Goal: Transaction & Acquisition: Obtain resource

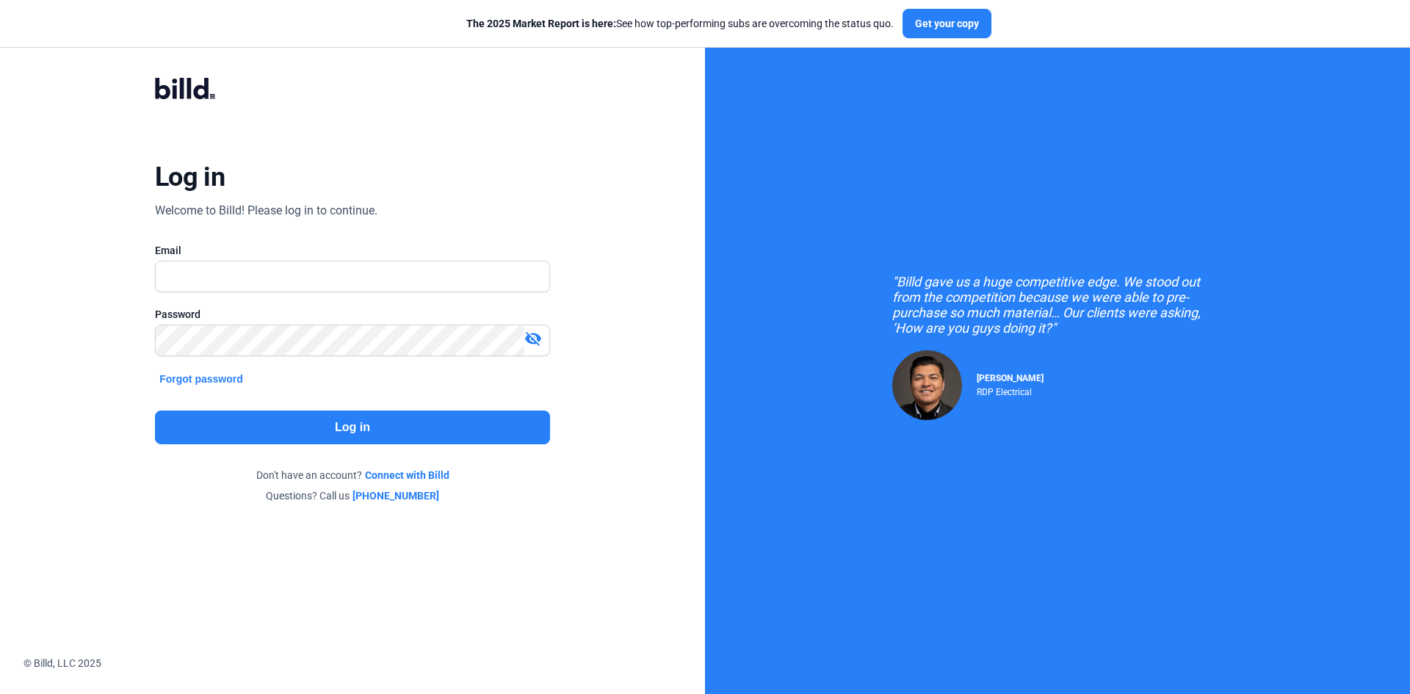
type input "[PERSON_NAME][EMAIL_ADDRESS][DOMAIN_NAME]"
click at [306, 434] on button "Log in" at bounding box center [352, 428] width 395 height 34
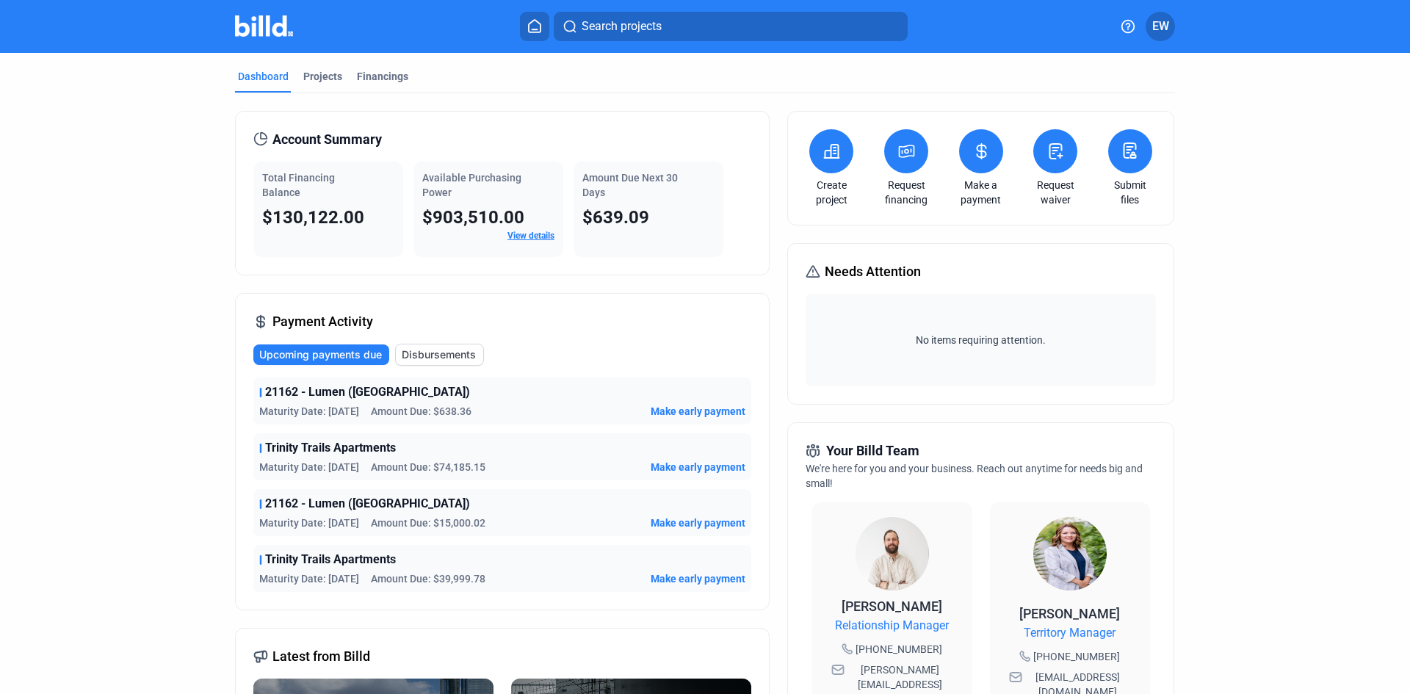
click at [893, 163] on button at bounding box center [906, 151] width 44 height 44
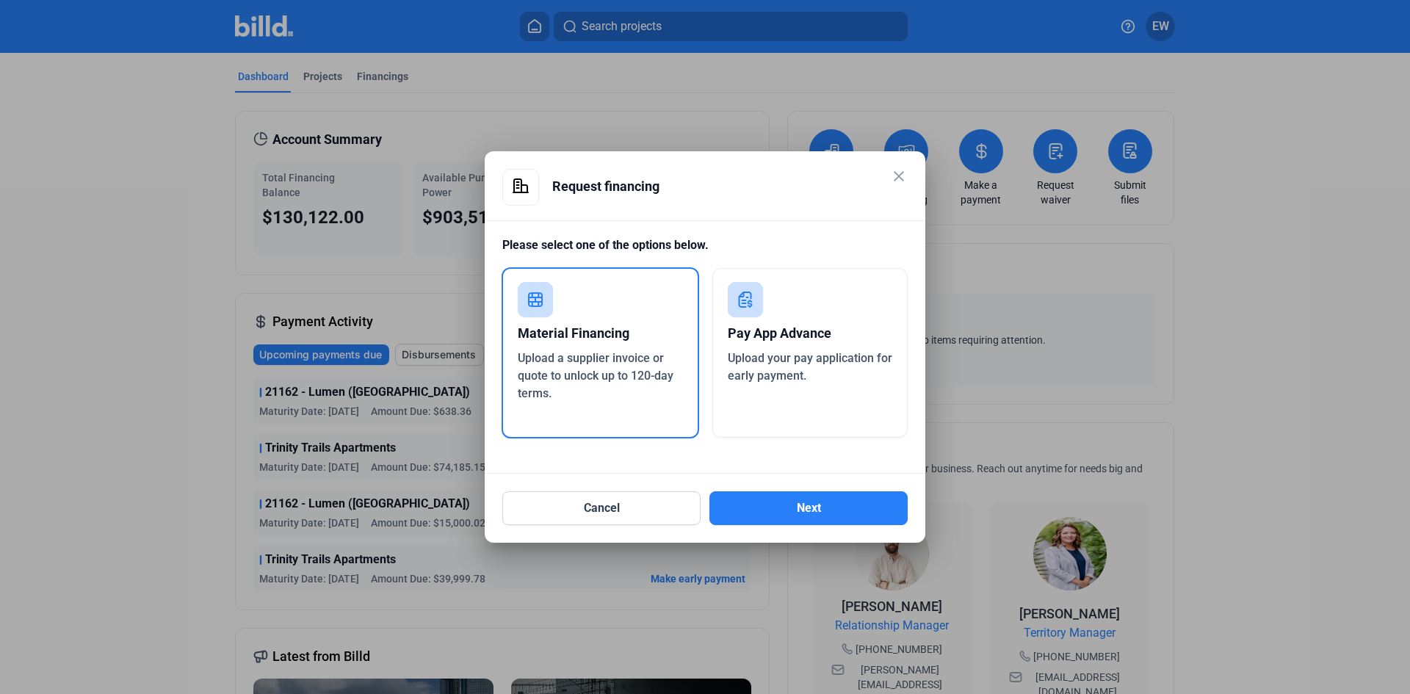
click at [808, 352] on span "Upload your pay application for early payment." at bounding box center [810, 367] width 165 height 32
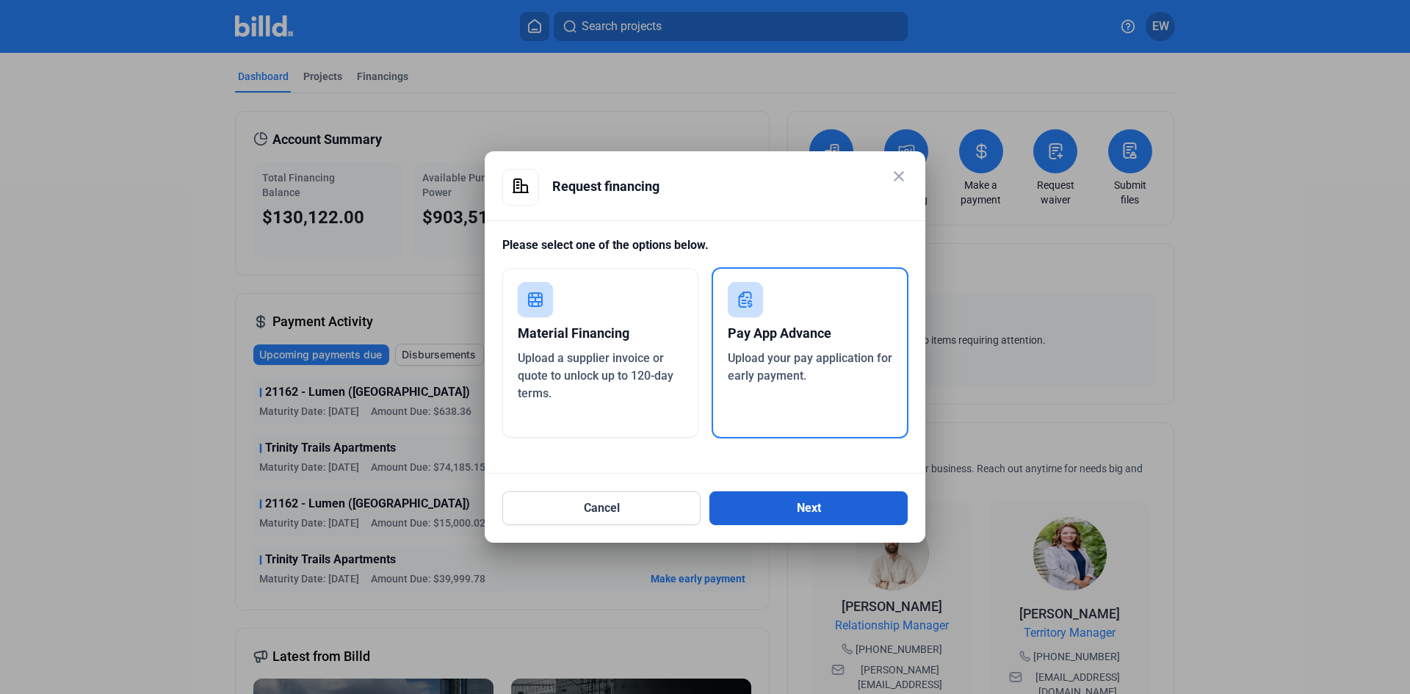
click at [775, 508] on button "Next" at bounding box center [809, 508] width 198 height 34
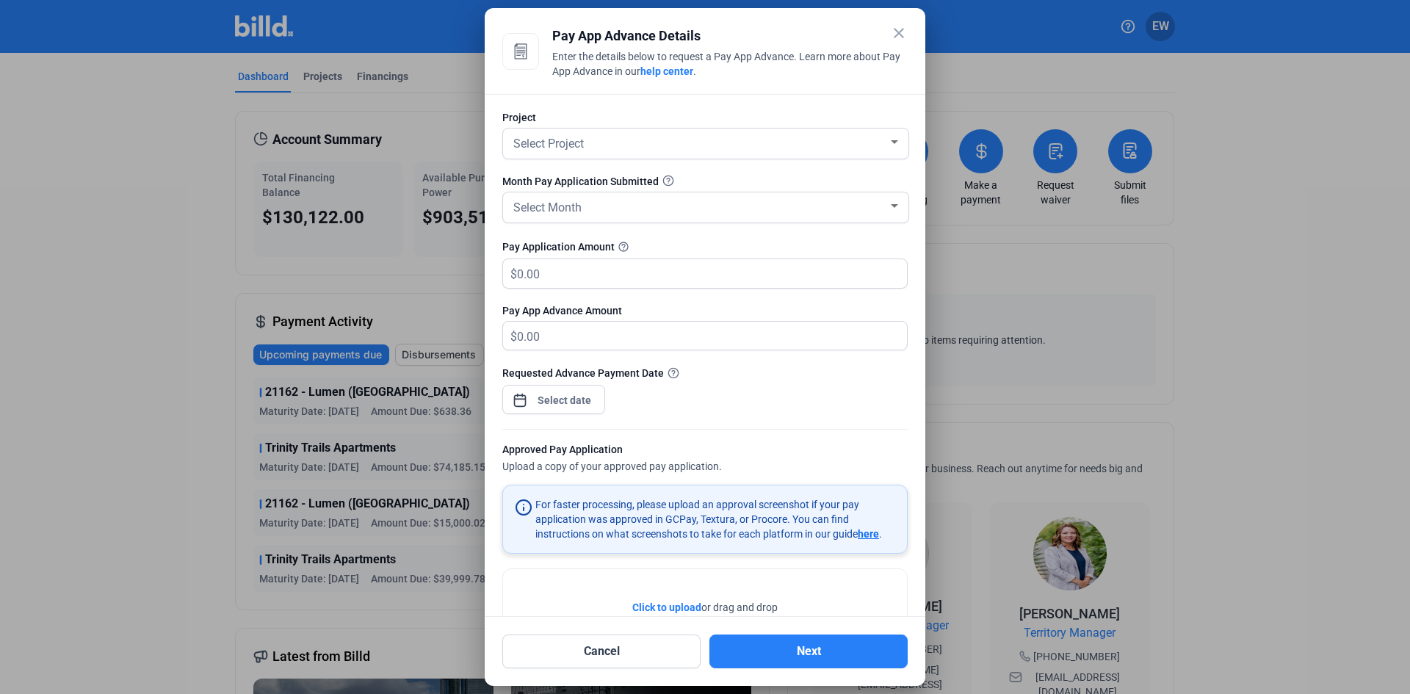
click at [903, 30] on mat-icon "close" at bounding box center [899, 33] width 18 height 18
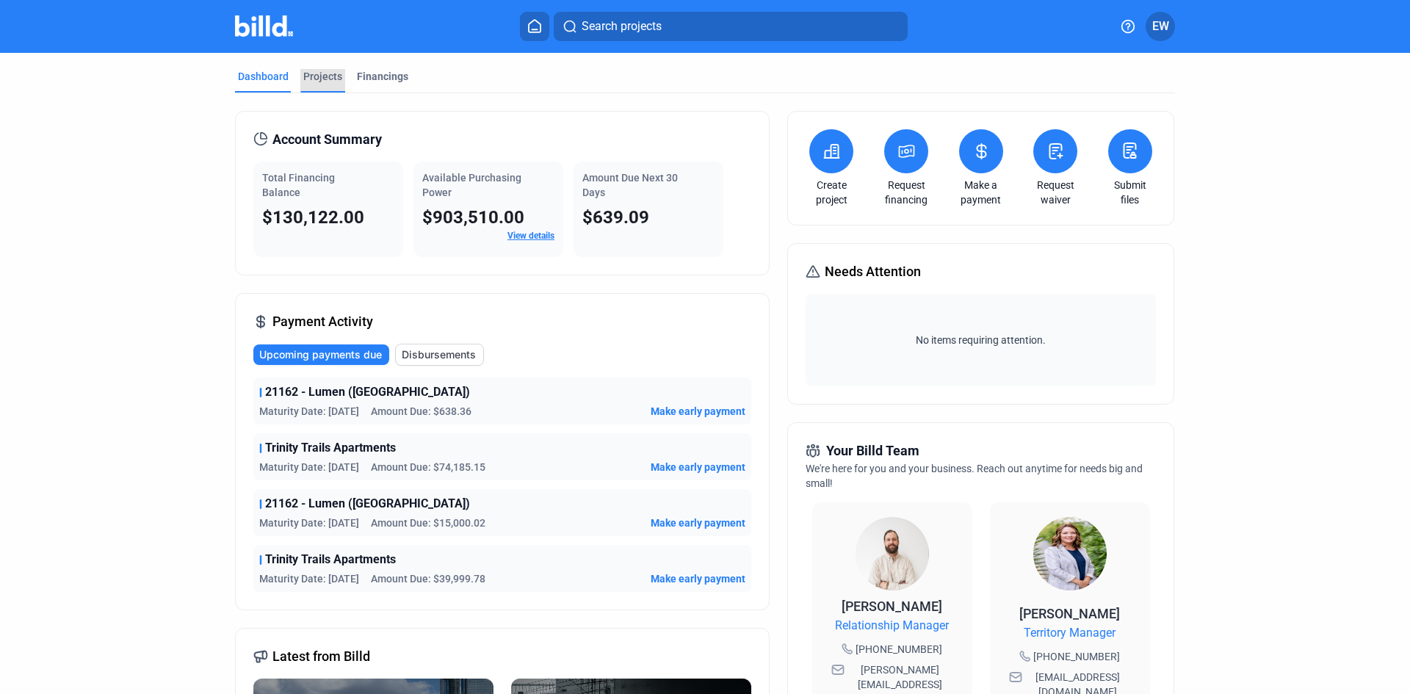
click at [328, 73] on div "Projects" at bounding box center [322, 76] width 39 height 15
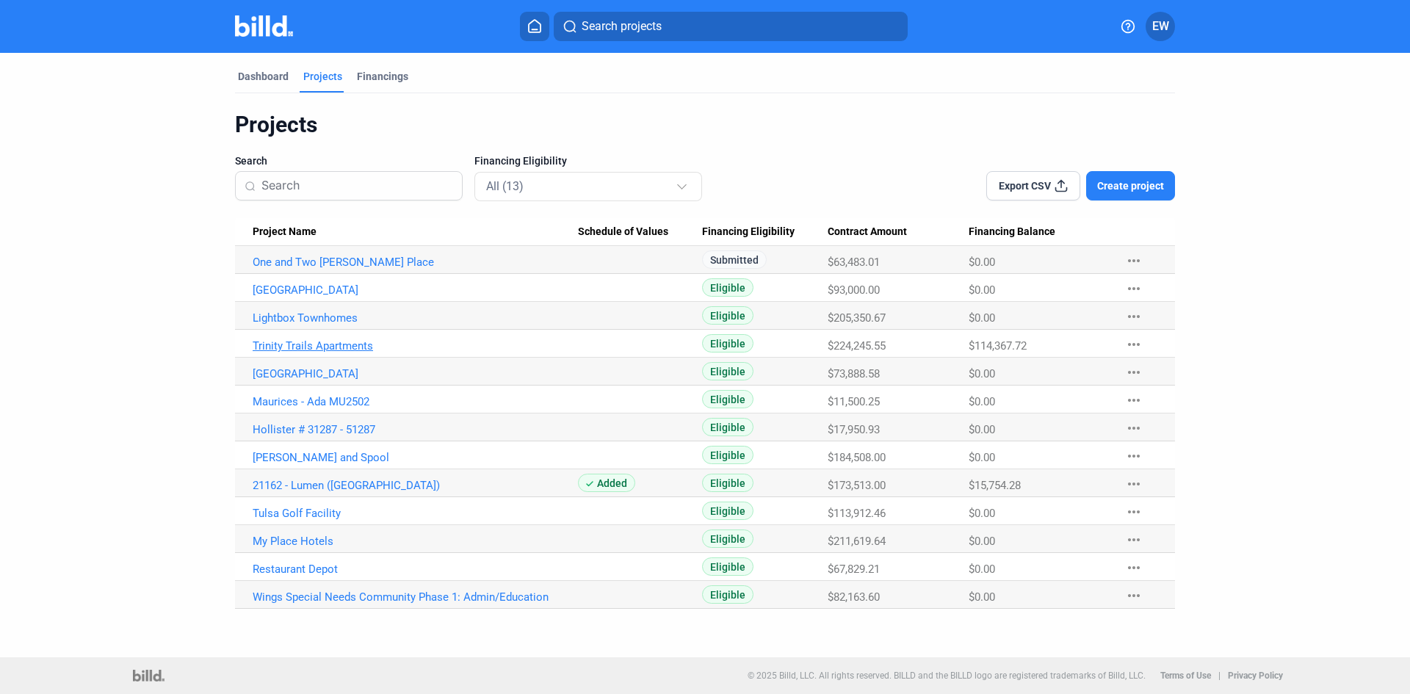
click at [336, 346] on link "Trinity Trails Apartments" at bounding box center [415, 345] width 325 height 13
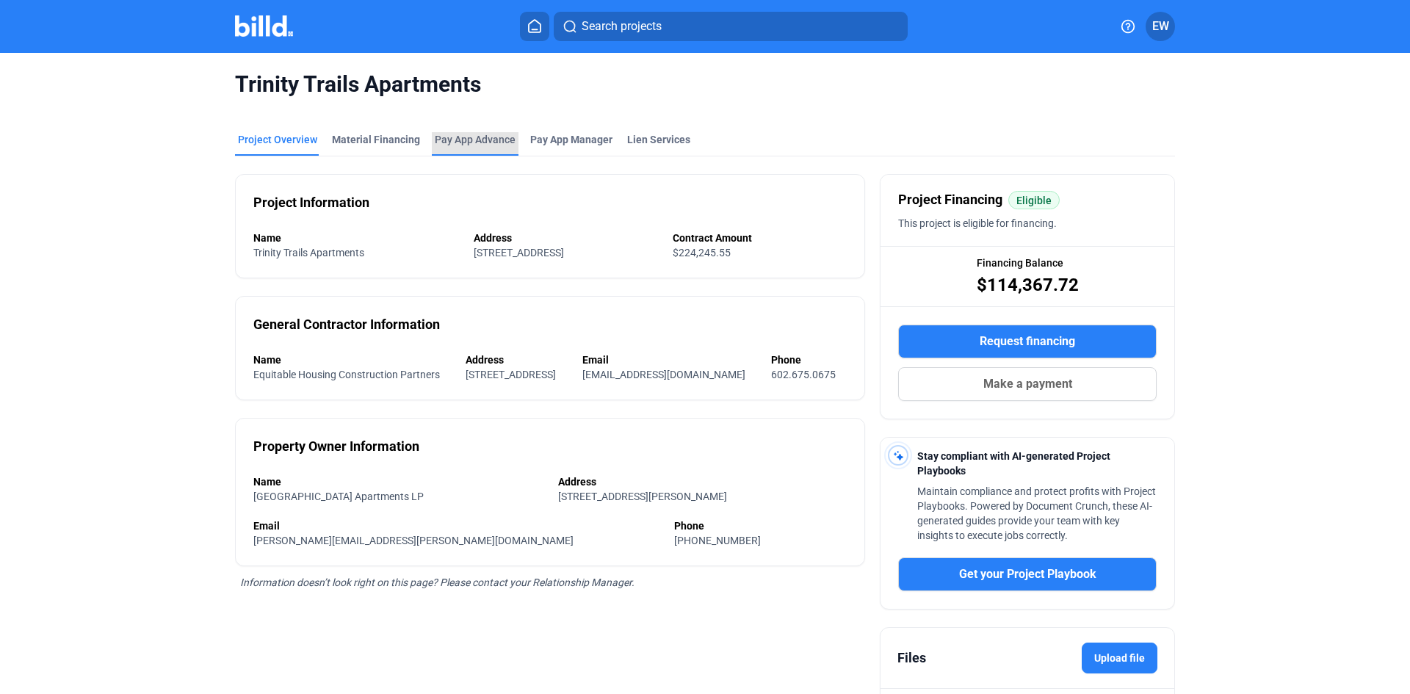
click at [455, 141] on div "Pay App Advance" at bounding box center [475, 139] width 81 height 15
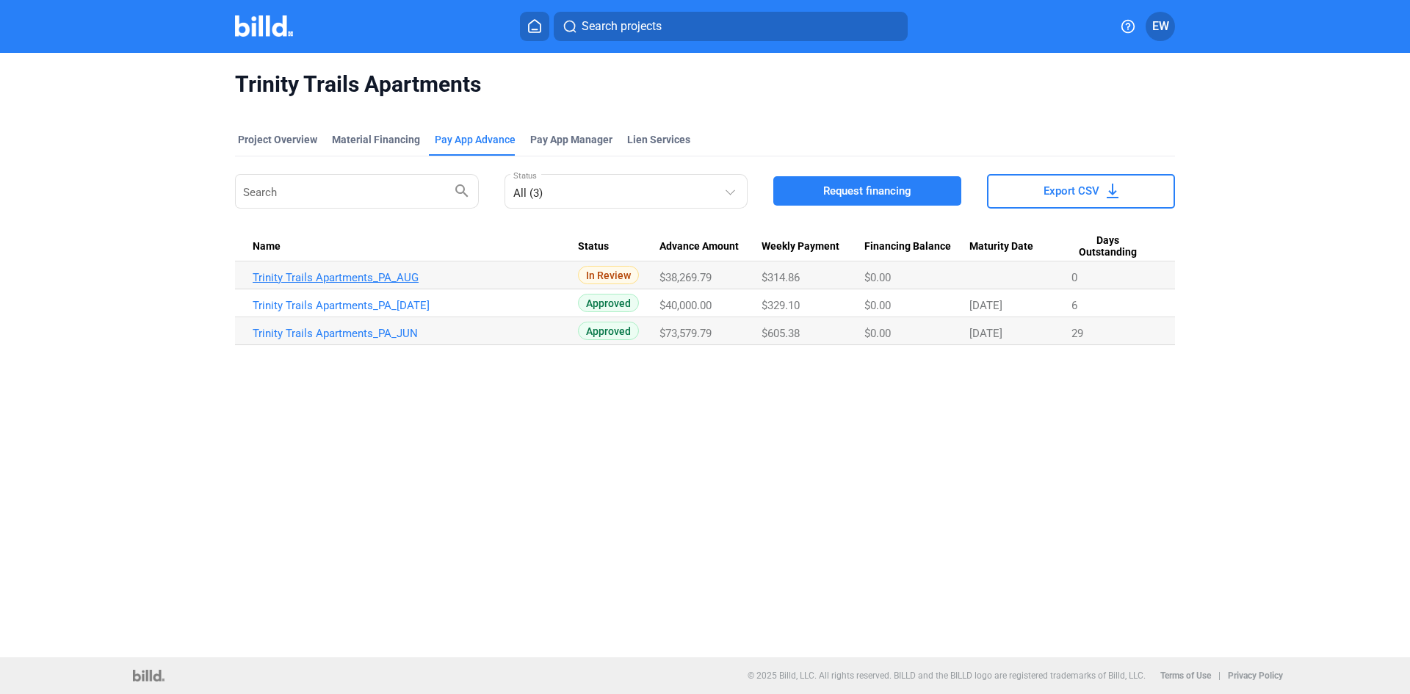
click at [353, 278] on link "Trinity Trails Apartments_PA_AUG" at bounding box center [415, 277] width 325 height 13
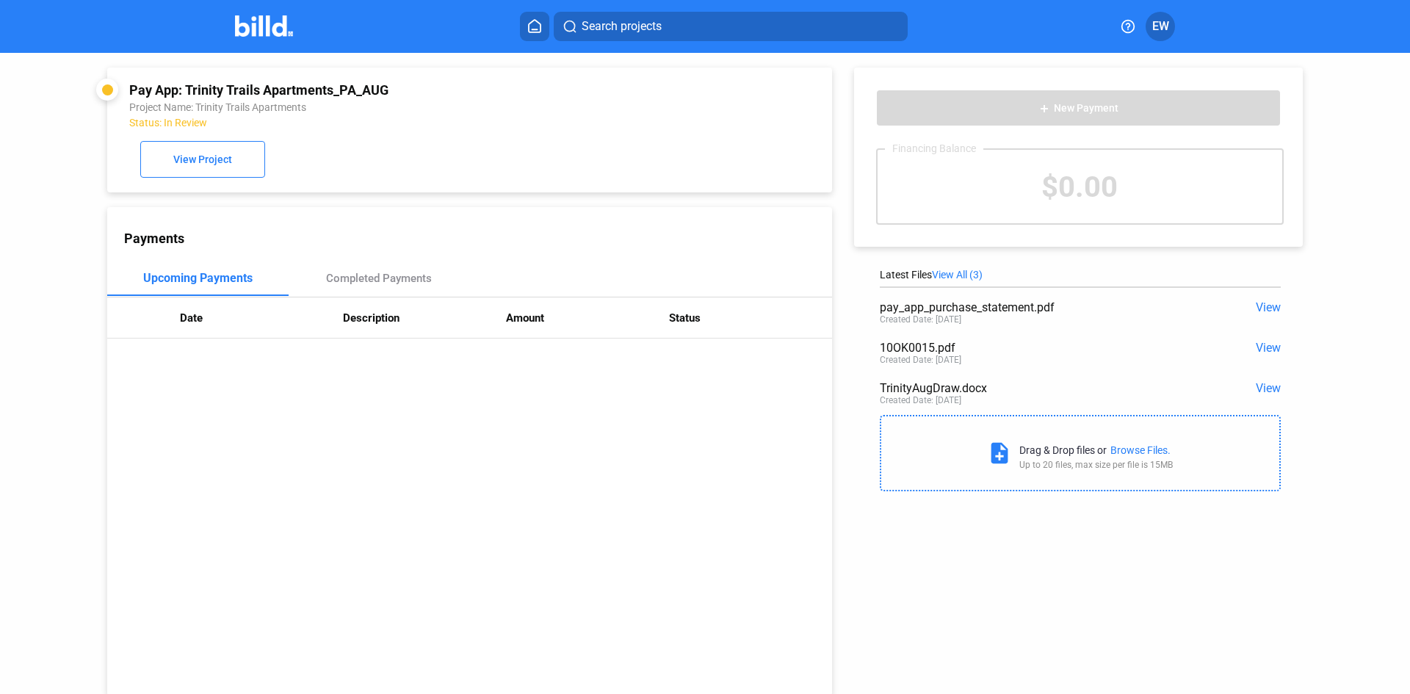
click at [1139, 453] on div "Browse Files." at bounding box center [1141, 450] width 60 height 12
